Goal: Transaction & Acquisition: Download file/media

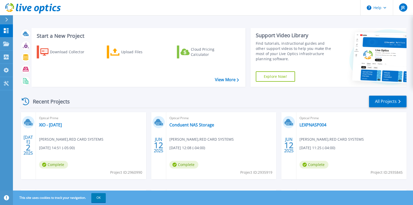
click at [5, 16] on div at bounding box center [9, 19] width 8 height 9
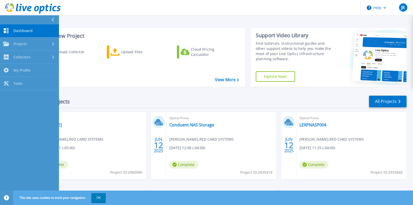
click at [53, 19] on icon at bounding box center [52, 20] width 3 height 4
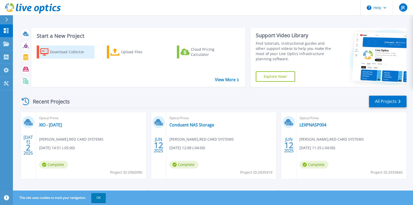
click at [44, 49] on icon at bounding box center [44, 52] width 8 height 8
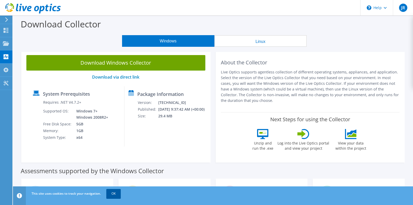
click at [116, 194] on link "OK" at bounding box center [113, 193] width 14 height 9
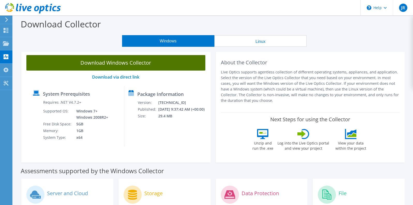
click at [116, 62] on link "Download Windows Collector" at bounding box center [115, 63] width 179 height 16
